Goal: Task Accomplishment & Management: Manage account settings

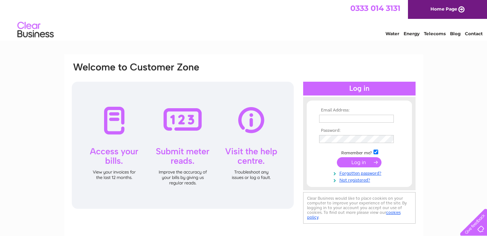
type input "info@tomboftheeagles.co.uk"
click at [359, 161] on input "submit" at bounding box center [359, 162] width 45 height 10
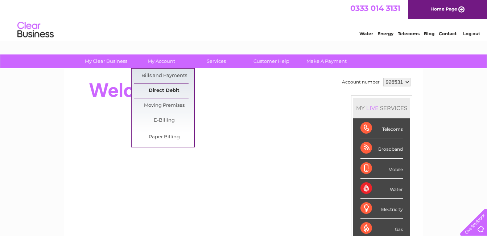
click at [164, 90] on link "Direct Debit" at bounding box center [164, 90] width 60 height 14
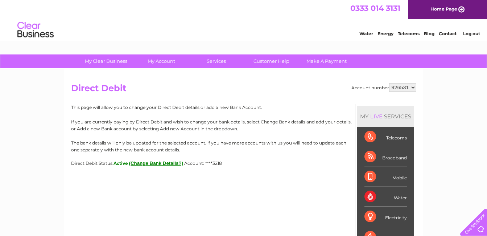
scroll to position [36, 0]
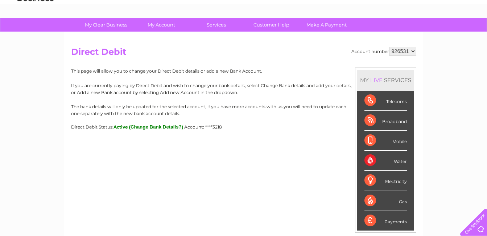
click at [145, 126] on button "(Change Bank Details?)" at bounding box center [156, 126] width 54 height 5
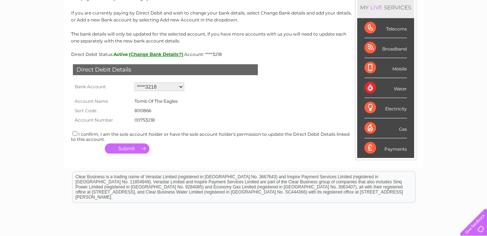
scroll to position [145, 0]
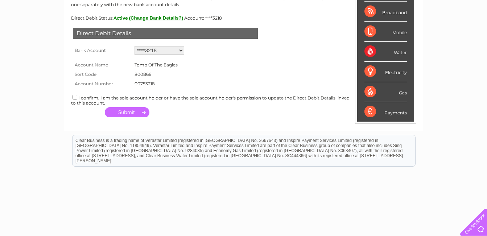
click at [75, 96] on input "checkbox" at bounding box center [74, 97] width 5 height 5
checkbox input "true"
click at [127, 110] on button "button" at bounding box center [127, 112] width 45 height 10
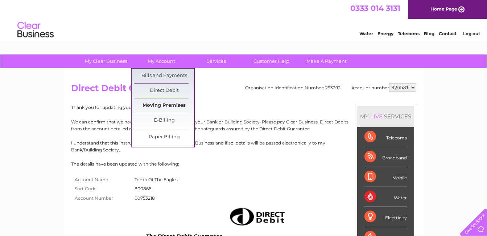
click at [158, 105] on link "Moving Premises" at bounding box center [164, 105] width 60 height 14
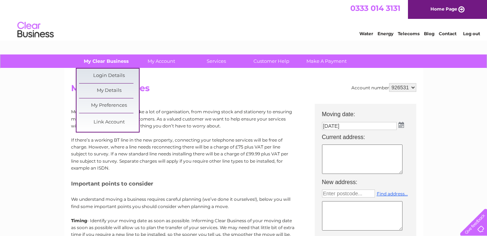
click at [112, 59] on link "My Clear Business" at bounding box center [106, 60] width 60 height 13
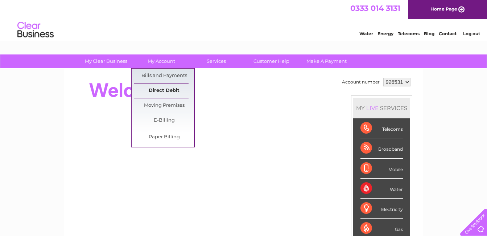
click at [162, 88] on link "Direct Debit" at bounding box center [164, 90] width 60 height 14
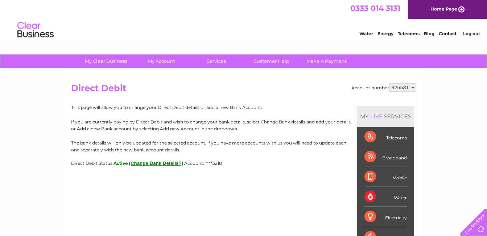
click at [135, 188] on div "Account number 926531 Direct Debit MY LIVE SERVICES Telecoms Broadband Mobile W…" at bounding box center [243, 172] width 359 height 207
drag, startPoint x: 69, startPoint y: 90, endPoint x: 279, endPoint y: 180, distance: 228.8
click at [279, 180] on div "Account number 926531 Direct Debit MY LIVE SERVICES Telecoms Broadband Mobile W…" at bounding box center [243, 172] width 359 height 207
click at [411, 87] on select "926531" at bounding box center [402, 87] width 27 height 9
click at [428, 89] on div "My Clear Business Login Details My Details My Preferences Link Account My Accou…" at bounding box center [243, 226] width 487 height 345
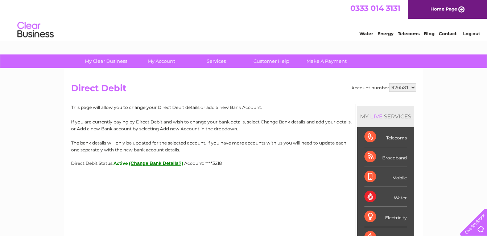
click at [132, 183] on div "Account number 926531 Direct Debit MY LIVE SERVICES Telecoms Broadband Mobile W…" at bounding box center [243, 172] width 359 height 207
drag, startPoint x: 71, startPoint y: 86, endPoint x: 283, endPoint y: 169, distance: 227.7
click at [283, 169] on div "Account number 926531 Direct Debit MY LIVE SERVICES Telecoms Broadband Mobile W…" at bounding box center [243, 172] width 359 height 207
click at [271, 192] on div "Account number 926531 Direct Debit MY LIVE SERVICES Telecoms Broadband Mobile W…" at bounding box center [243, 172] width 359 height 207
click at [162, 163] on button "(Change Bank Details?)" at bounding box center [156, 162] width 54 height 5
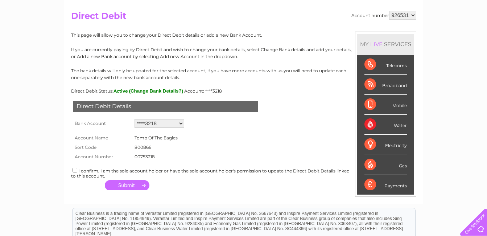
scroll to position [72, 0]
